Goal: Transaction & Acquisition: Download file/media

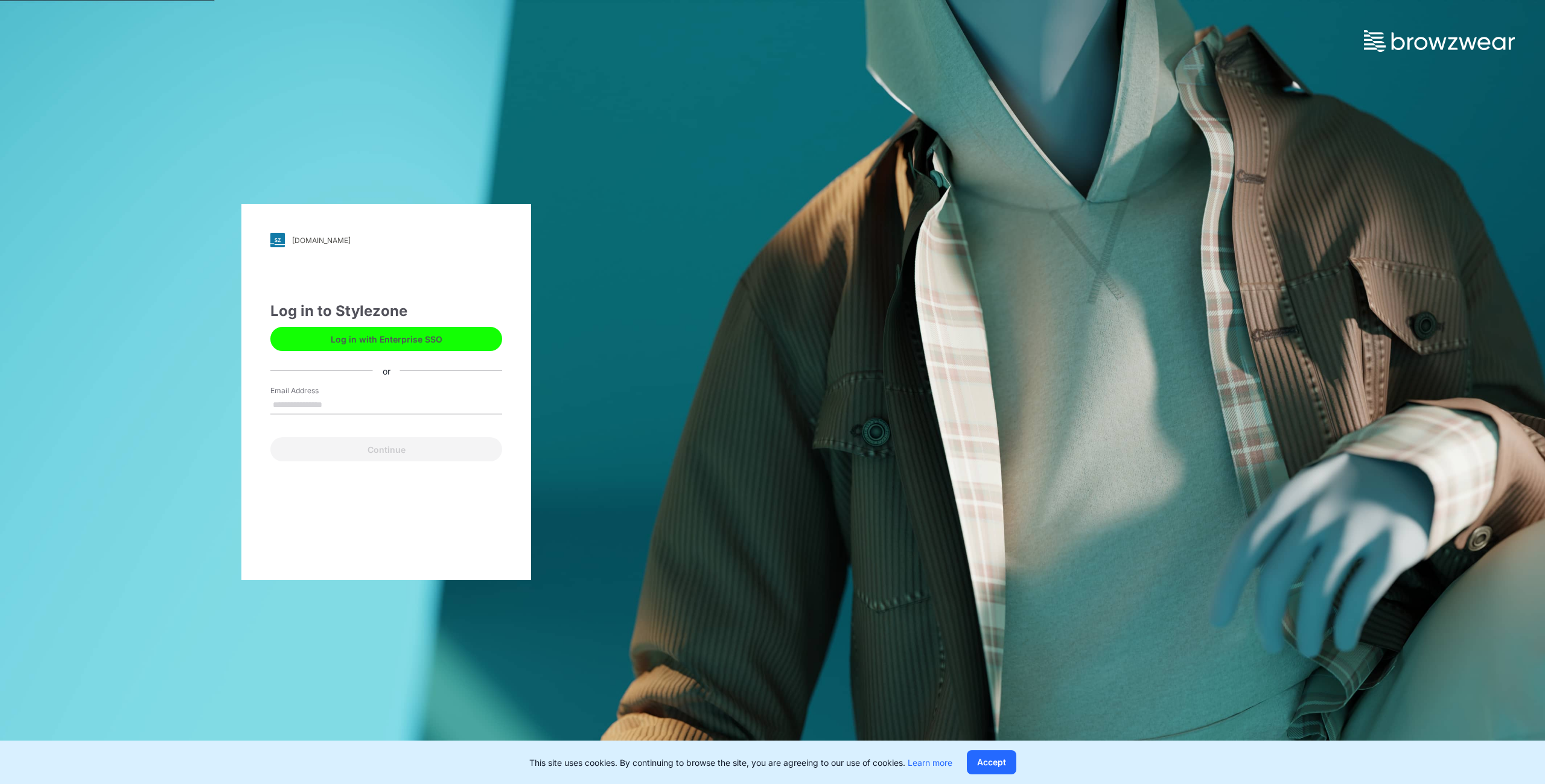
click at [331, 402] on input "Email Address" at bounding box center [386, 405] width 232 height 18
type input "**********"
click at [377, 443] on button "Continue" at bounding box center [386, 449] width 232 height 24
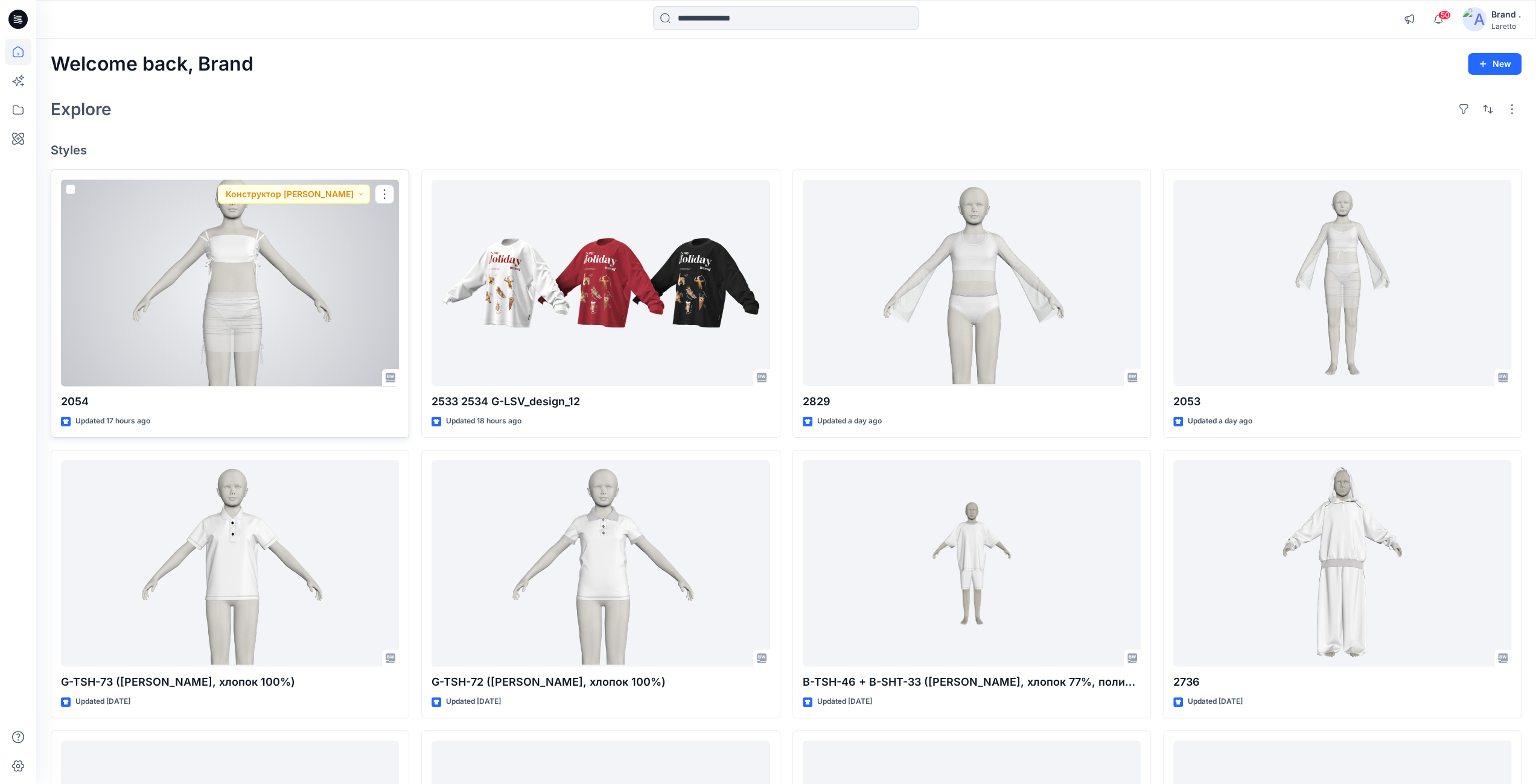
click at [244, 352] on div at bounding box center [230, 283] width 338 height 207
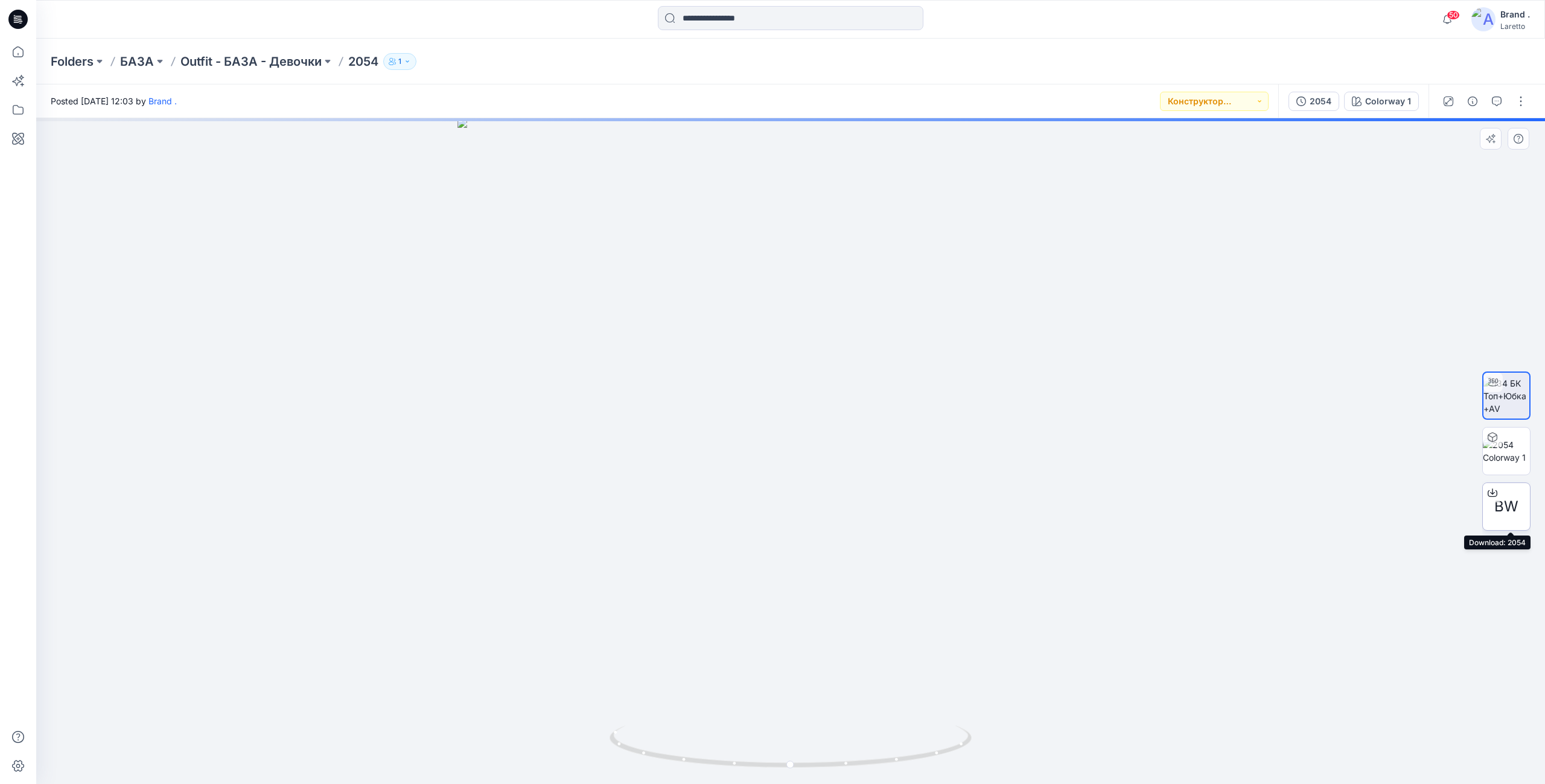
click at [1504, 507] on span "BW" at bounding box center [1506, 507] width 24 height 22
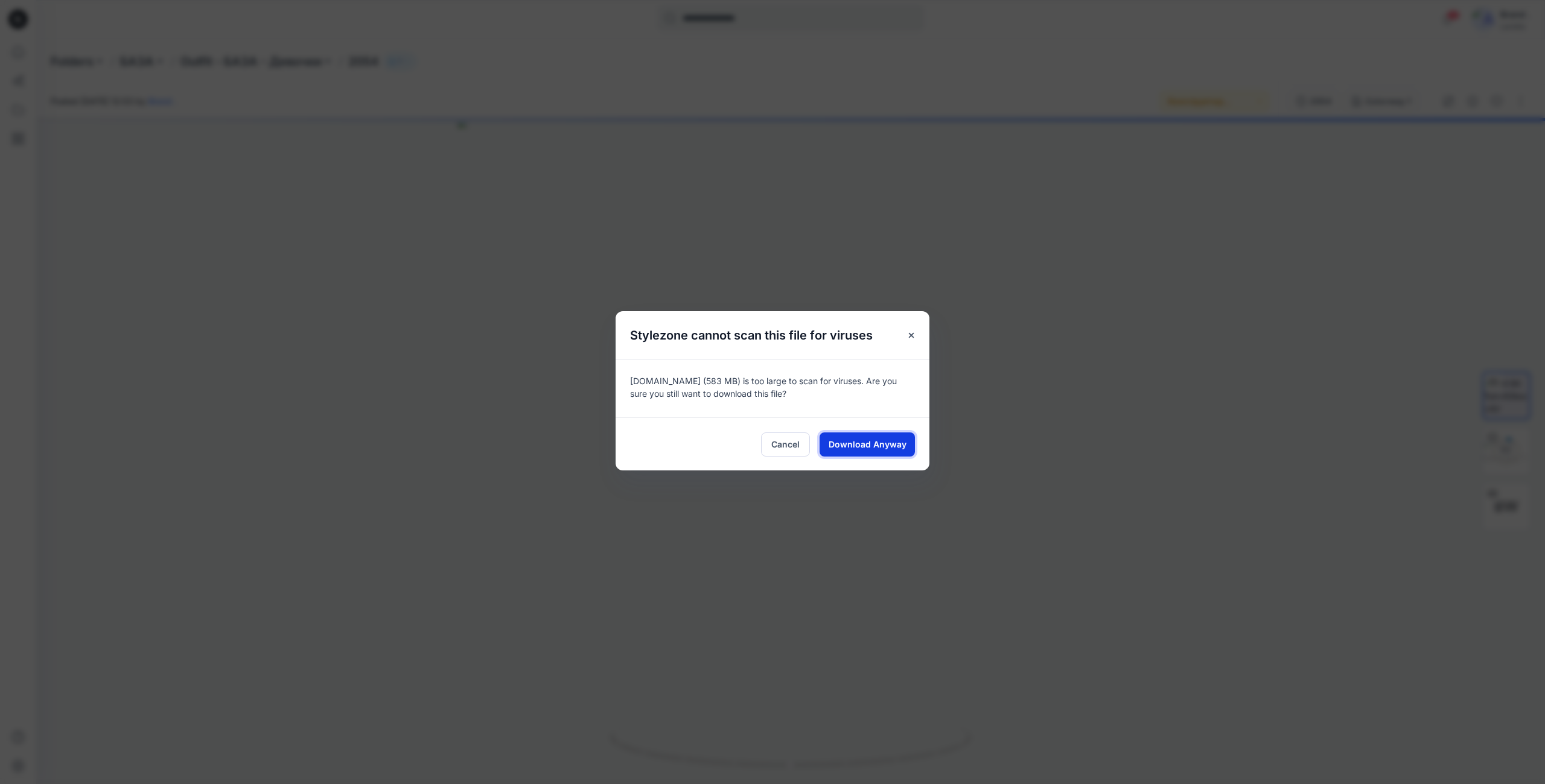
click at [848, 439] on span "Download Anyway" at bounding box center [867, 444] width 78 height 13
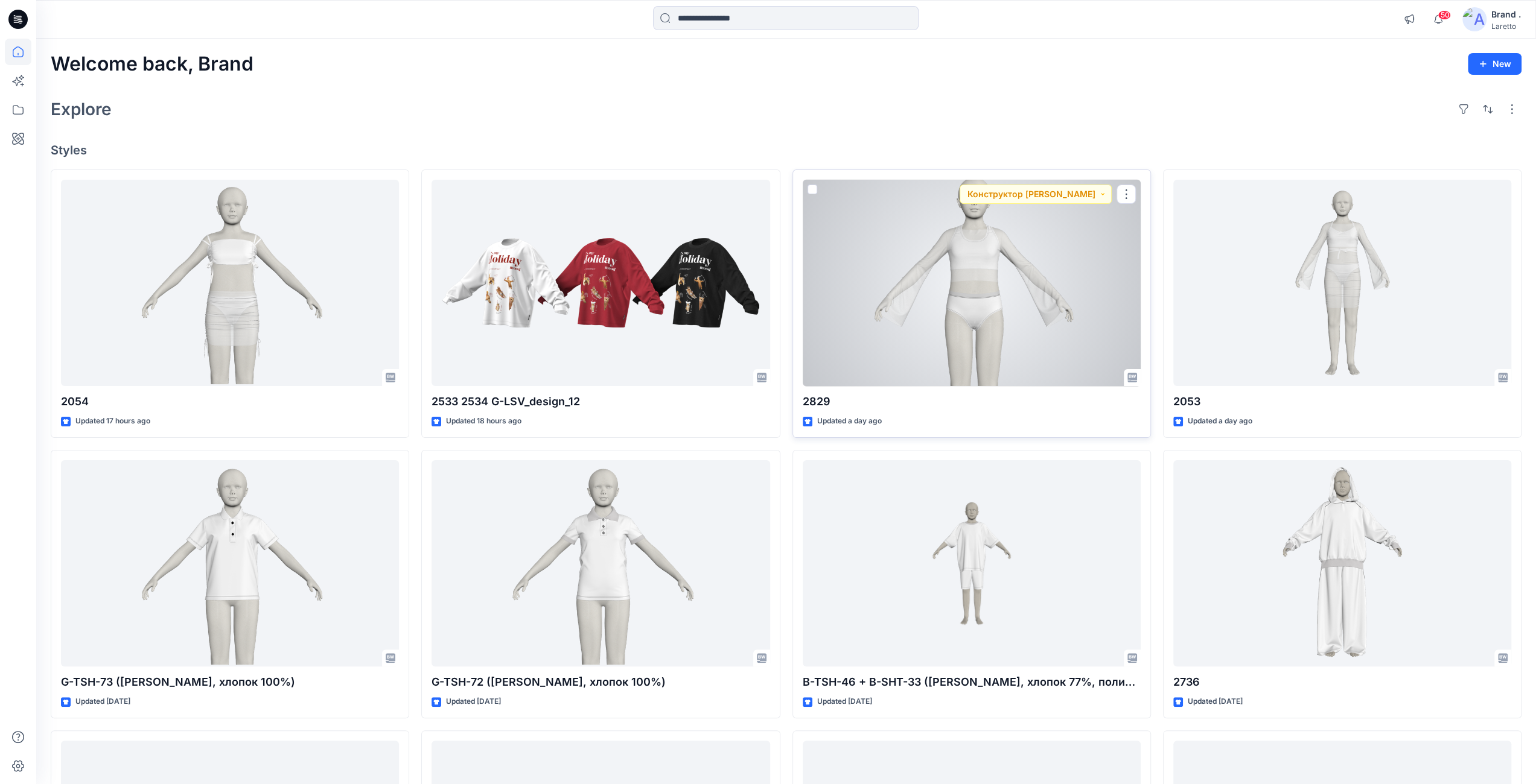
click at [978, 321] on div at bounding box center [972, 283] width 338 height 207
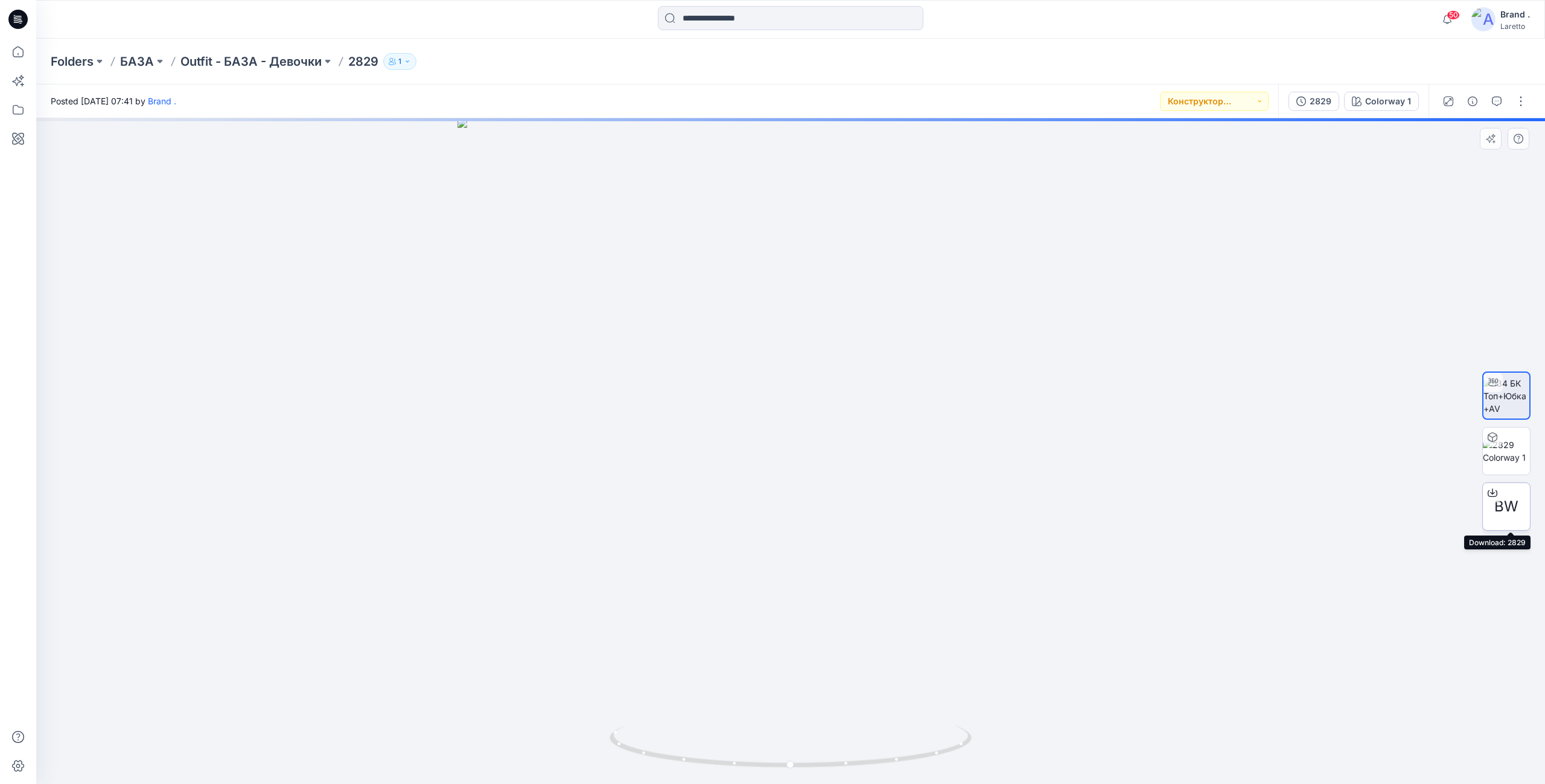
click at [1517, 508] on span "BW" at bounding box center [1506, 507] width 24 height 22
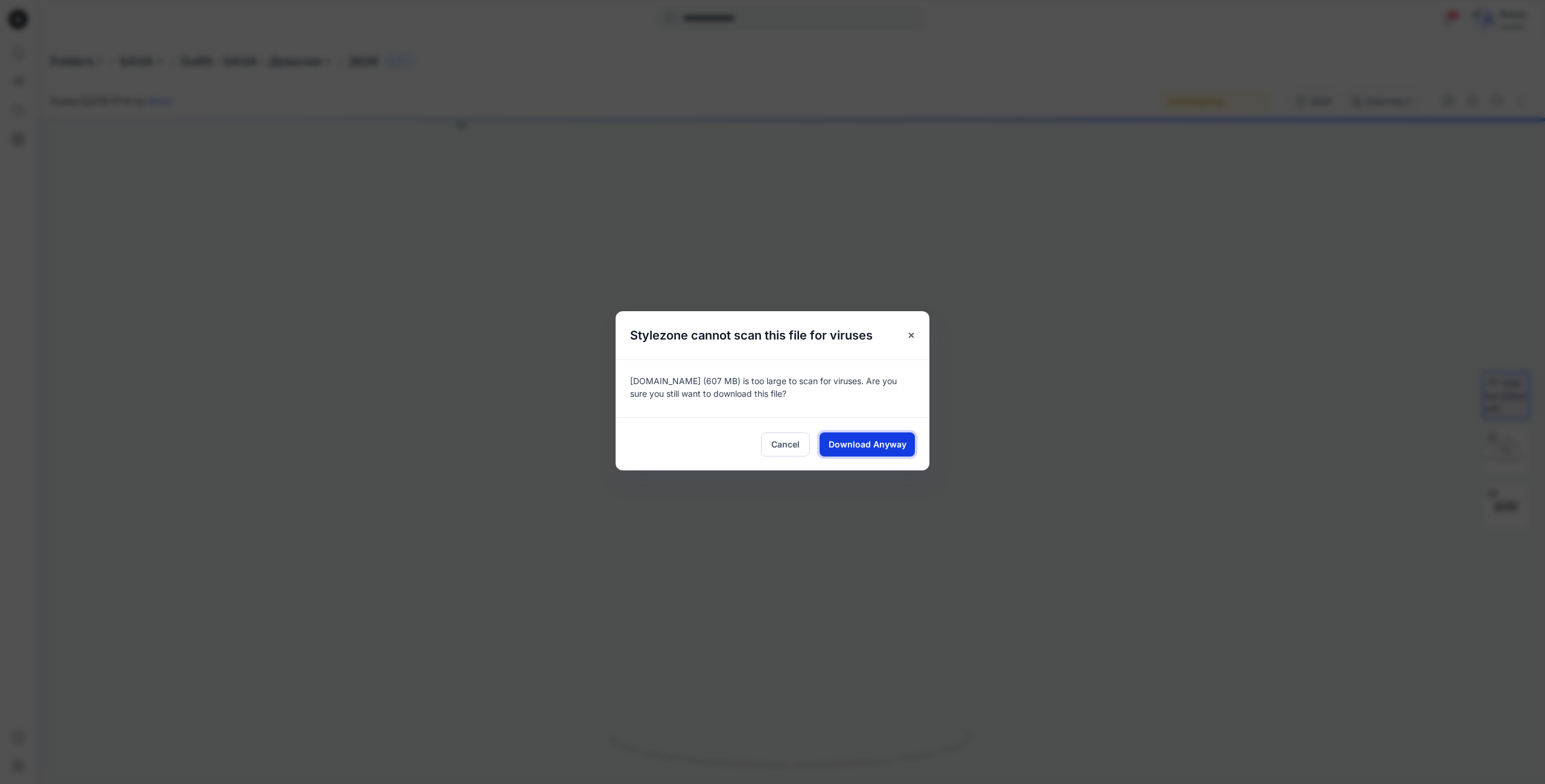
click at [845, 440] on span "Download Anyway" at bounding box center [867, 444] width 78 height 13
